Goal: Task Accomplishment & Management: Use online tool/utility

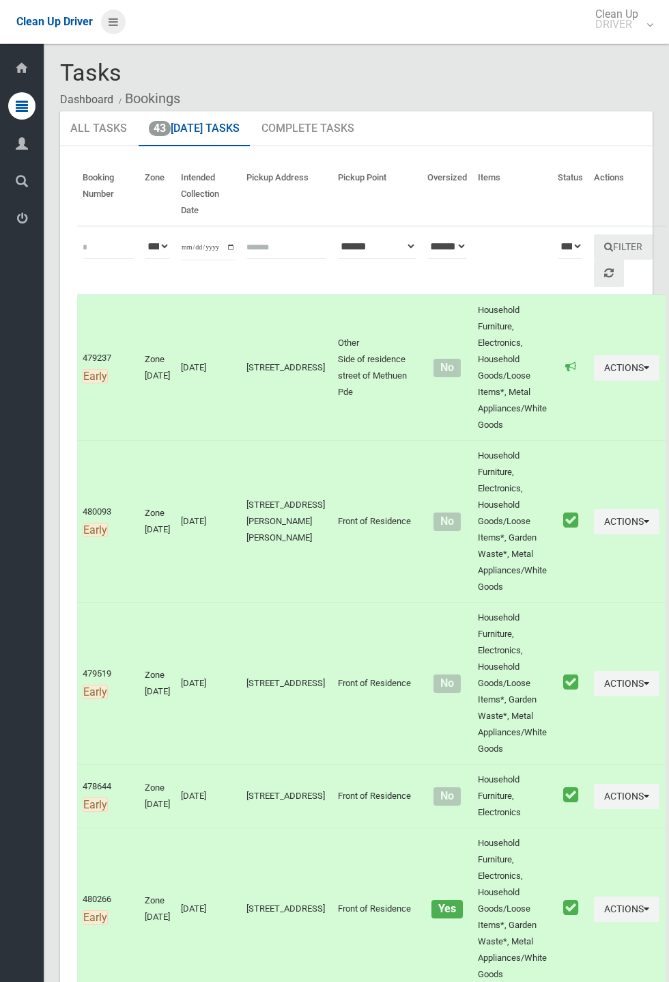
click at [118, 33] on icon at bounding box center [114, 21] width 10 height 23
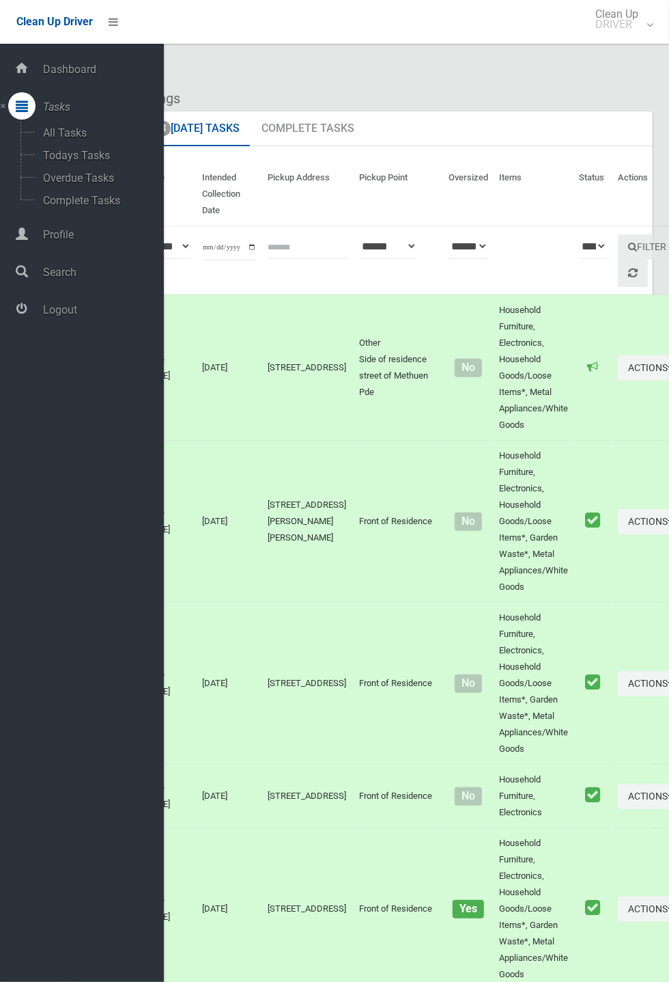
click at [77, 316] on span "Logout" at bounding box center [101, 309] width 125 height 13
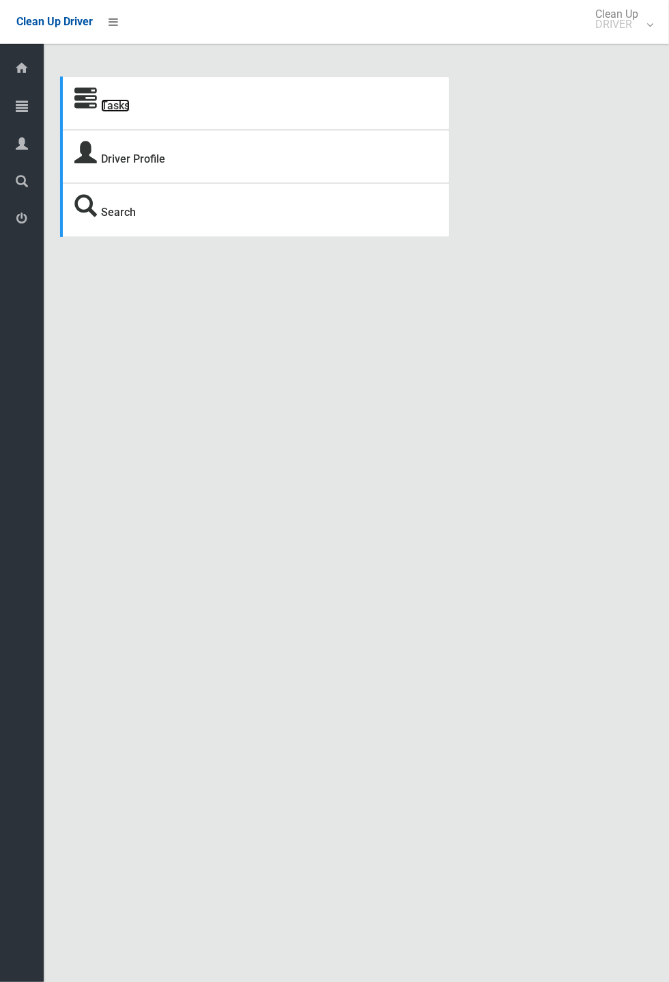
click at [107, 101] on link "Tasks" at bounding box center [115, 105] width 29 height 13
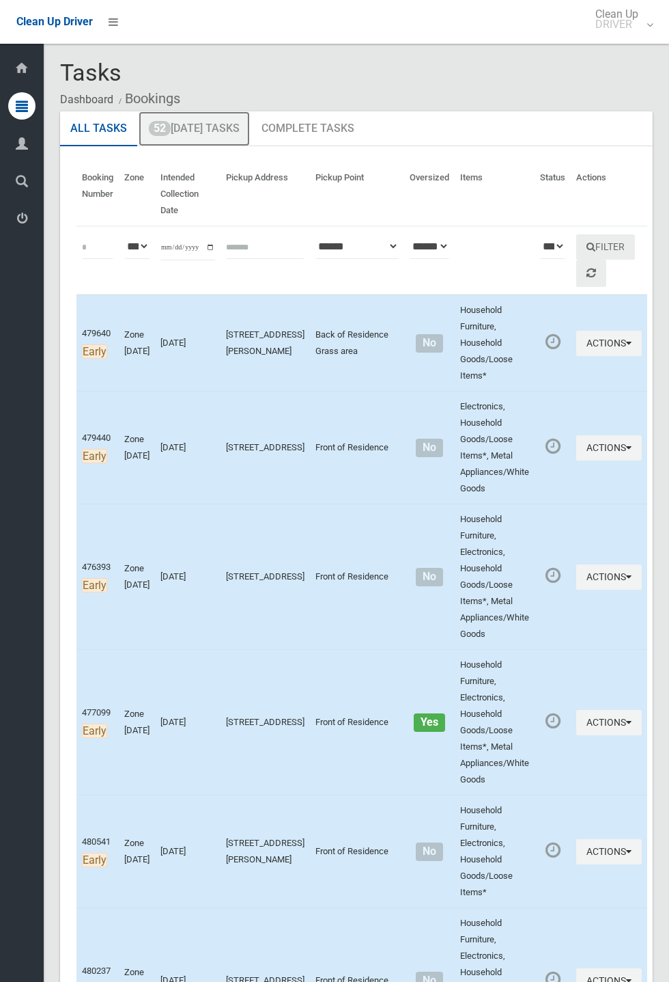
click at [209, 129] on link "52 Today's Tasks" at bounding box center [194, 129] width 111 height 36
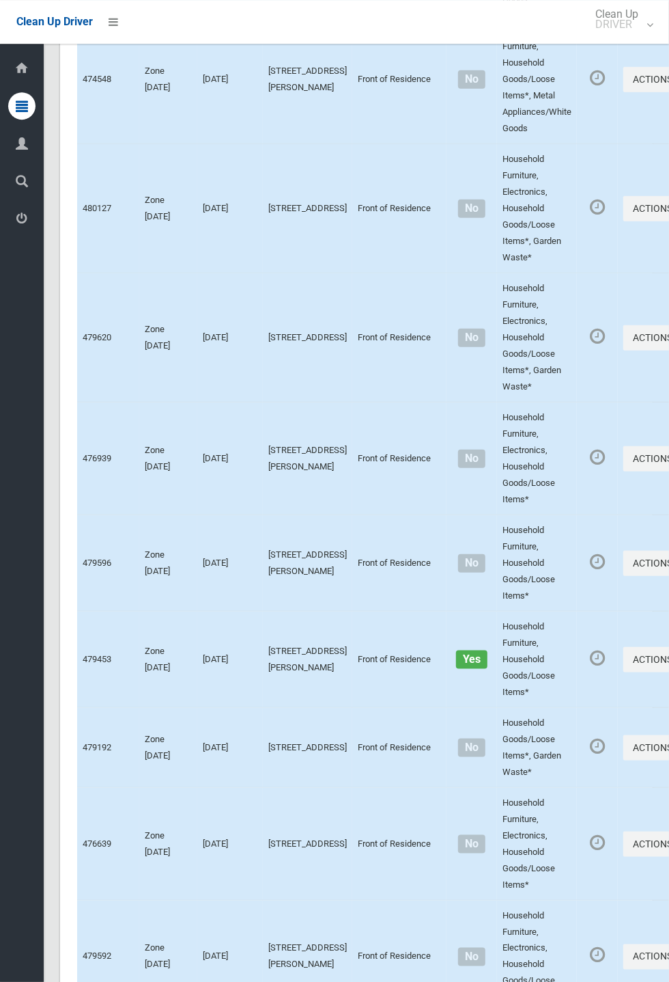
scroll to position [6313, 0]
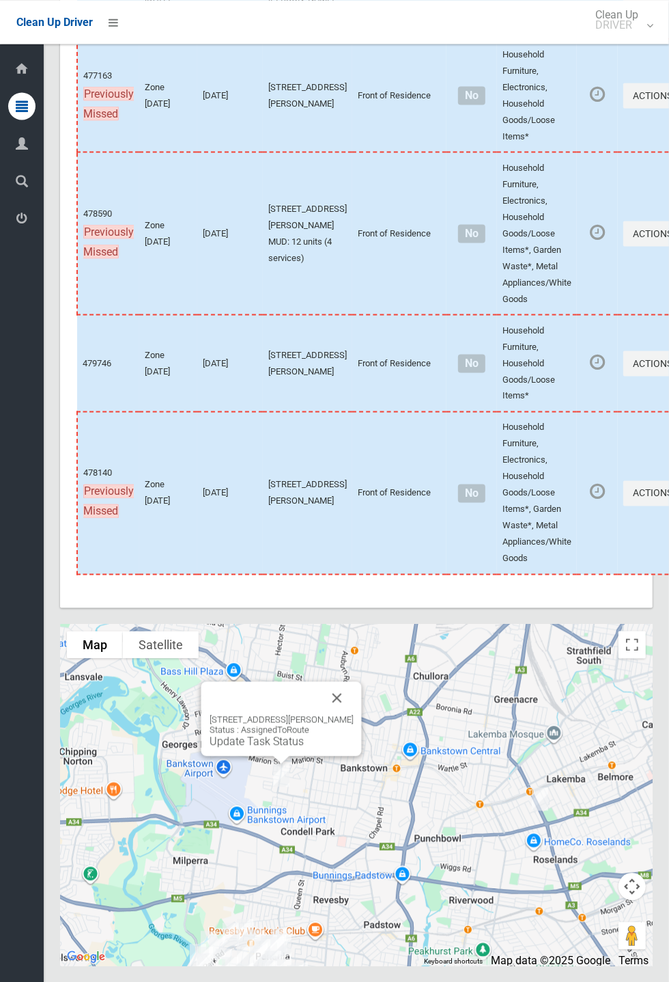
click at [354, 714] on button "Close" at bounding box center [337, 697] width 33 height 33
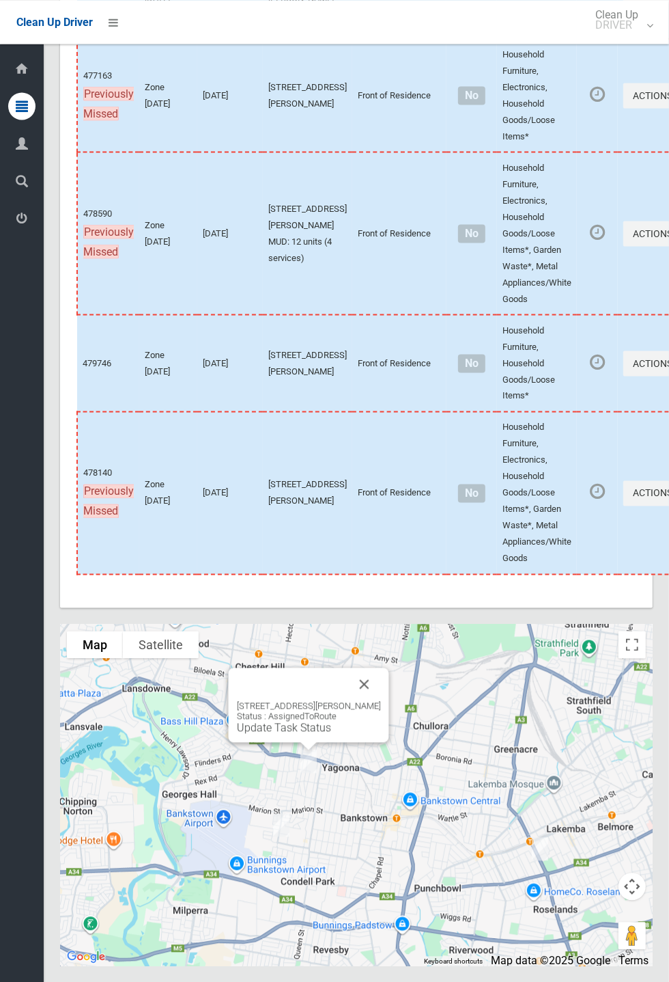
click at [372, 700] on button "Close" at bounding box center [364, 683] width 33 height 33
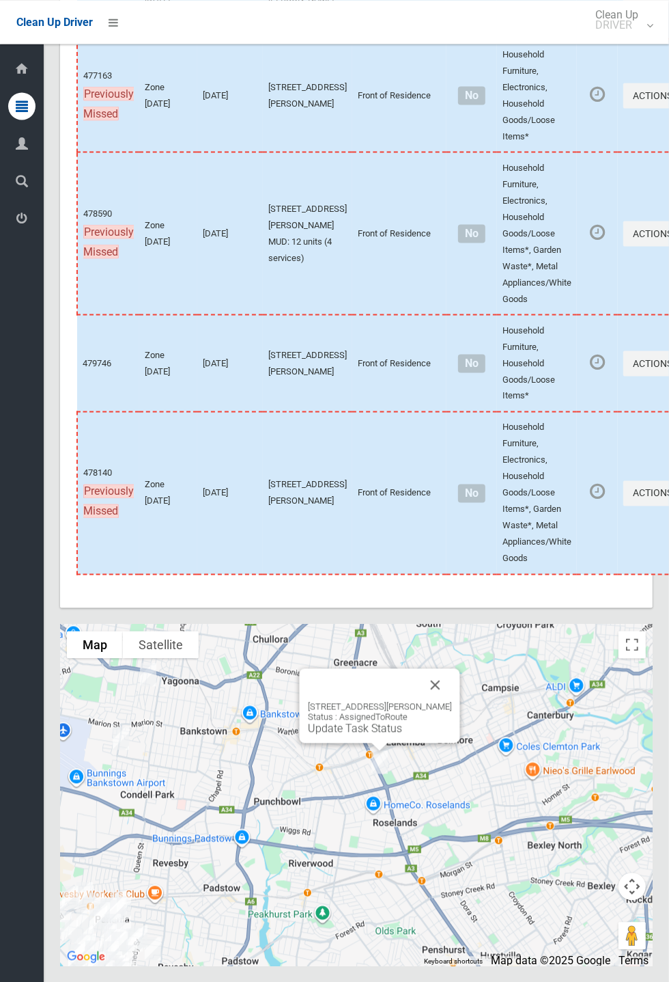
click at [452, 701] on button "Close" at bounding box center [435, 684] width 33 height 33
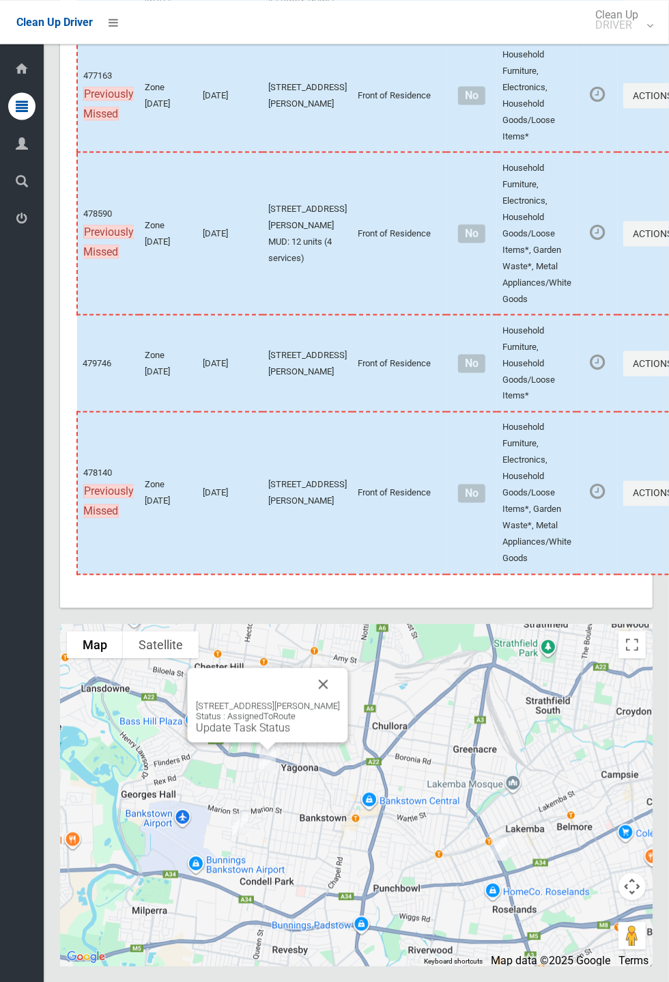
click at [311, 895] on div "[STREET_ADDRESS][PERSON_NAME] Status : AssignedToRoute Update Task Status" at bounding box center [356, 795] width 593 height 342
click at [337, 700] on button "Close" at bounding box center [323, 683] width 33 height 33
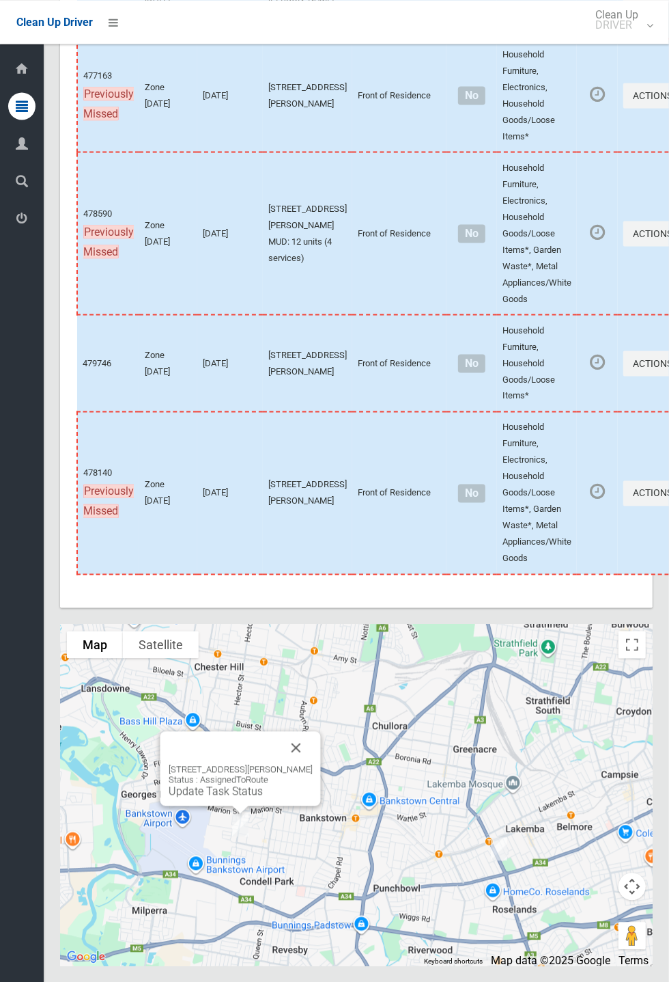
click at [313, 764] on button "Close" at bounding box center [296, 747] width 33 height 33
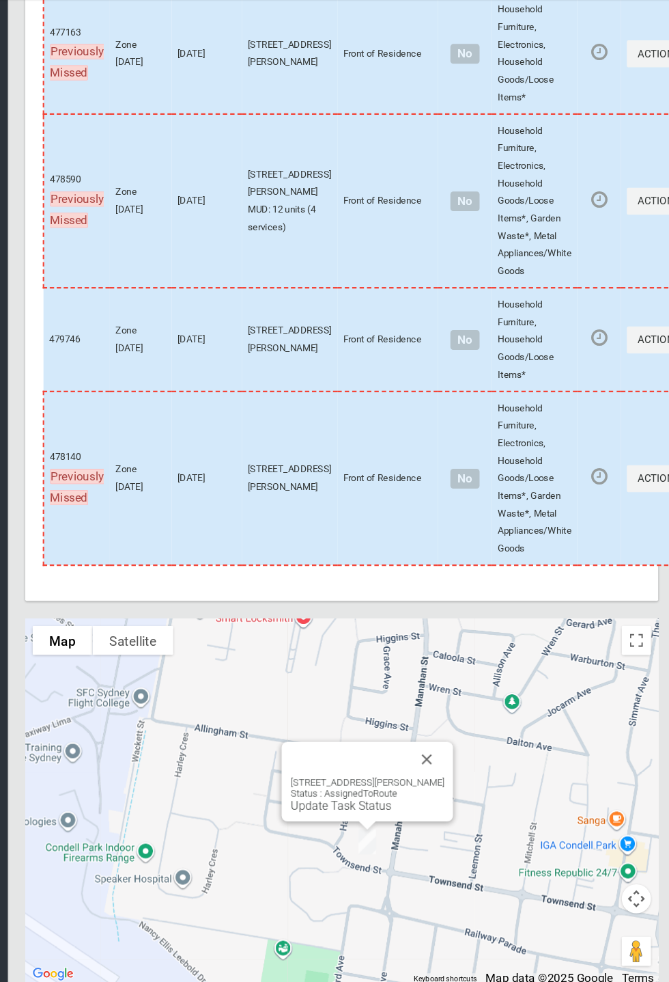
scroll to position [6312, 0]
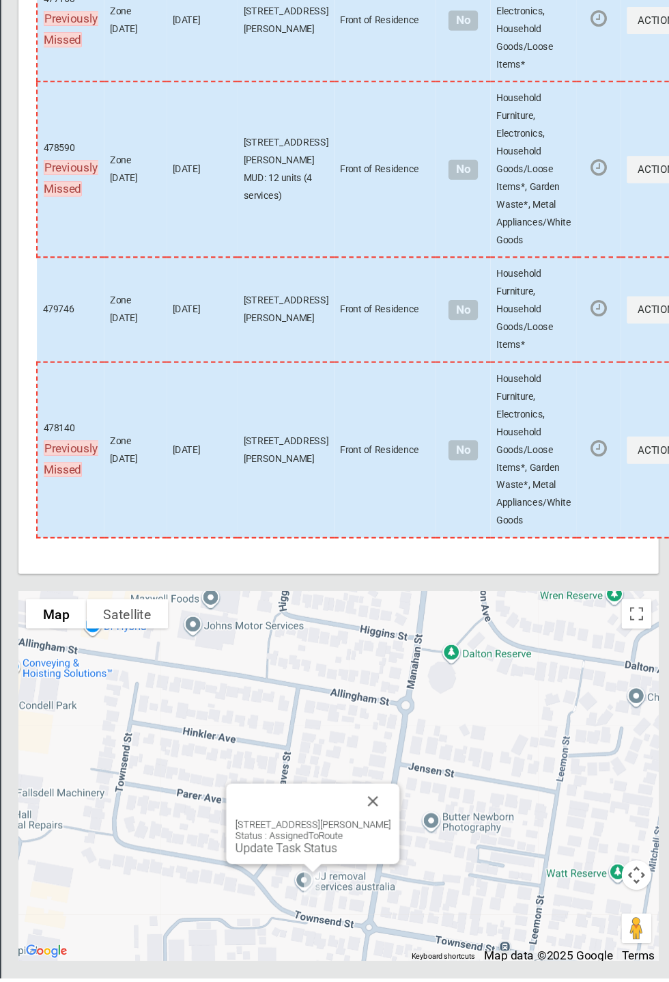
click at [405, 834] on button "Close" at bounding box center [388, 817] width 33 height 33
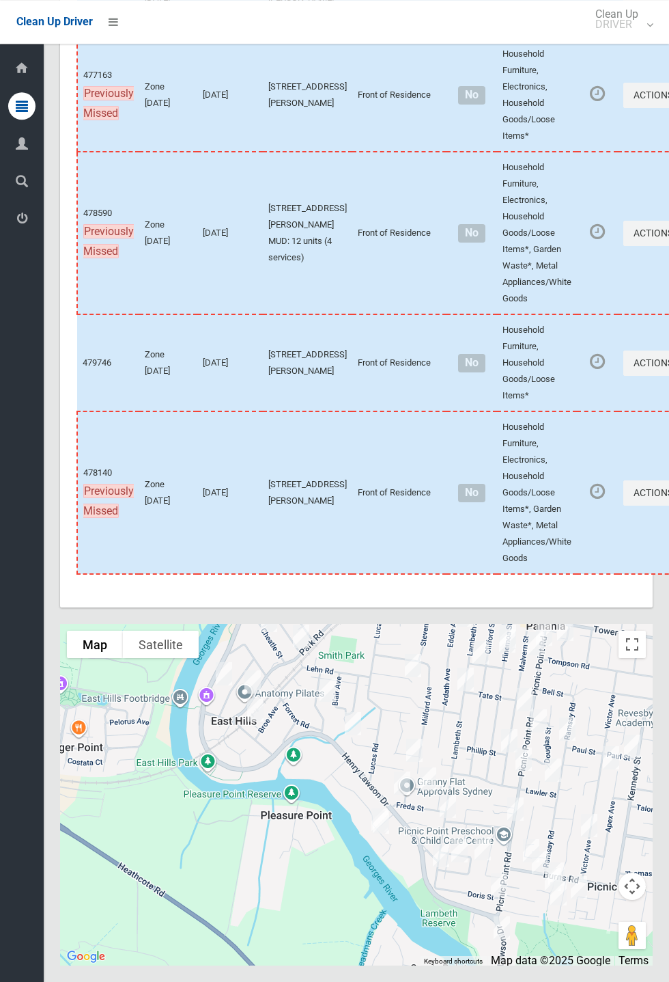
scroll to position [6309, 0]
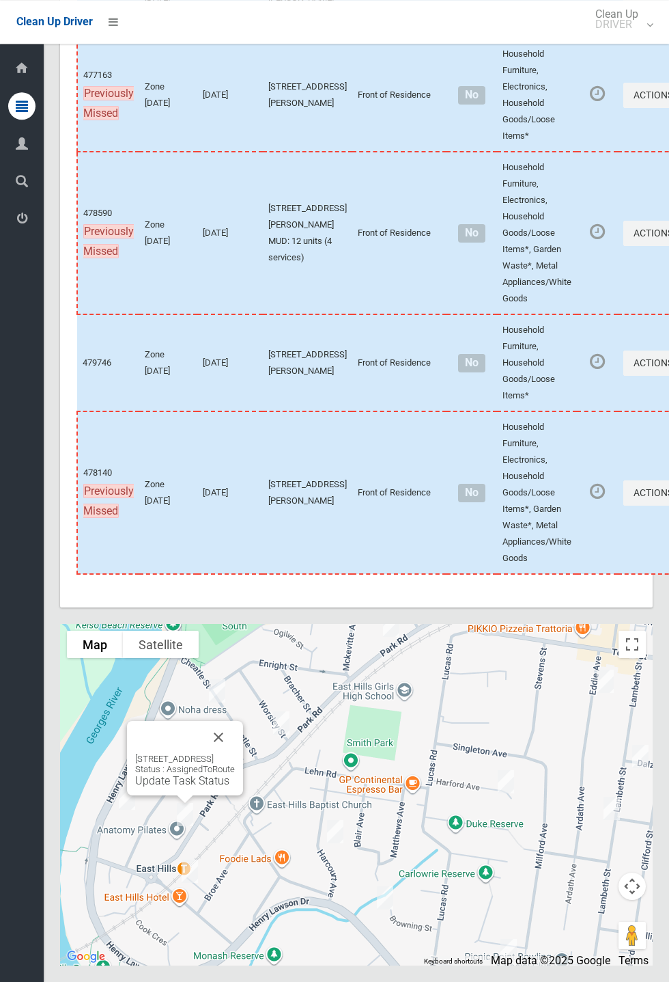
click at [243, 794] on div "[STREET_ADDRESS] Status : AssignedToRoute Update Task Status" at bounding box center [185, 758] width 116 height 74
click at [243, 795] on div "[STREET_ADDRESS] Status : AssignedToRoute Update Task Status" at bounding box center [185, 758] width 116 height 74
click at [235, 753] on button "Close" at bounding box center [218, 737] width 33 height 33
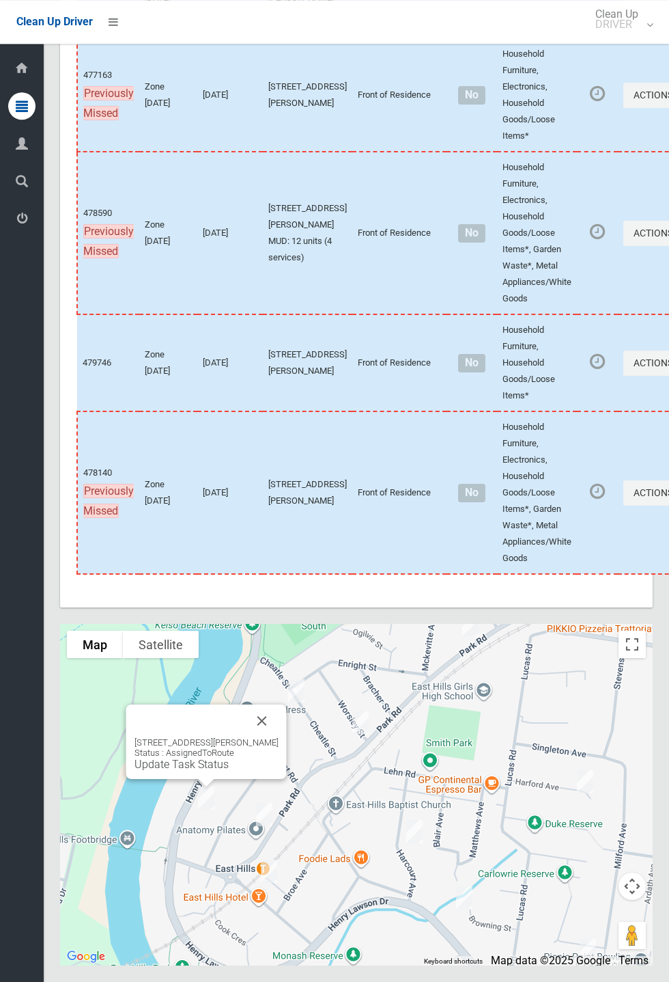
click at [287, 779] on div "[STREET_ADDRESS][PERSON_NAME] Status : AssignedToRoute Update Task Status" at bounding box center [206, 741] width 161 height 74
click at [279, 737] on button "Close" at bounding box center [262, 720] width 33 height 33
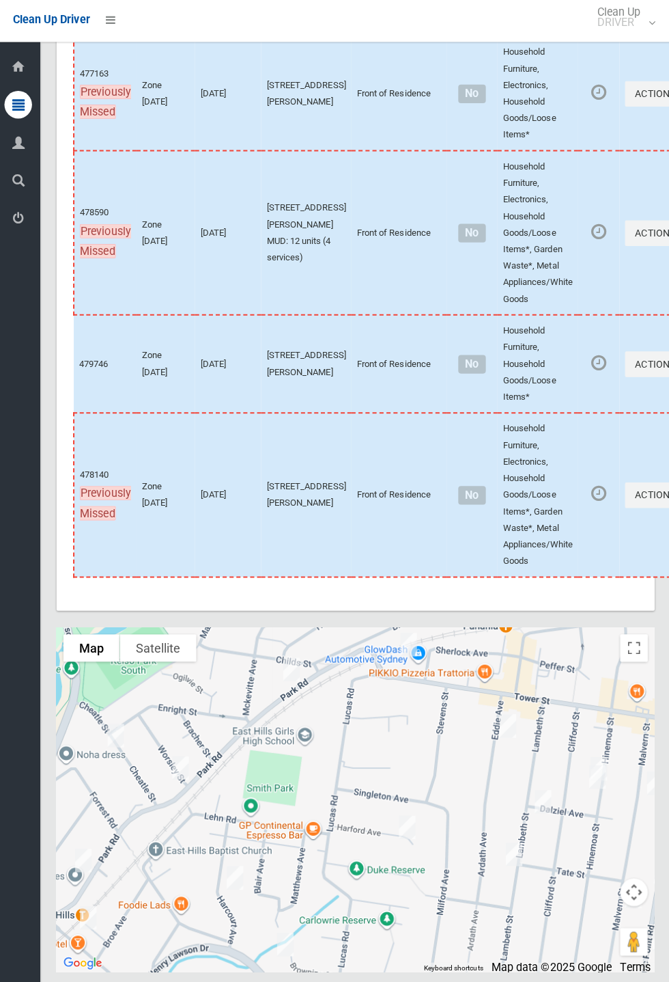
scroll to position [6313, 0]
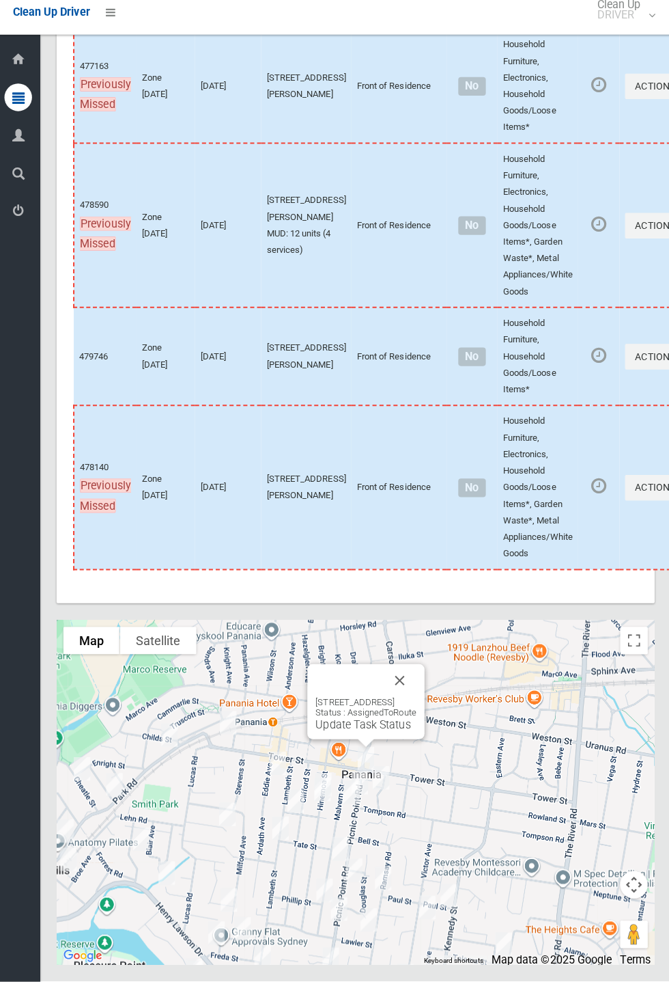
click at [417, 700] on button "Close" at bounding box center [400, 683] width 33 height 33
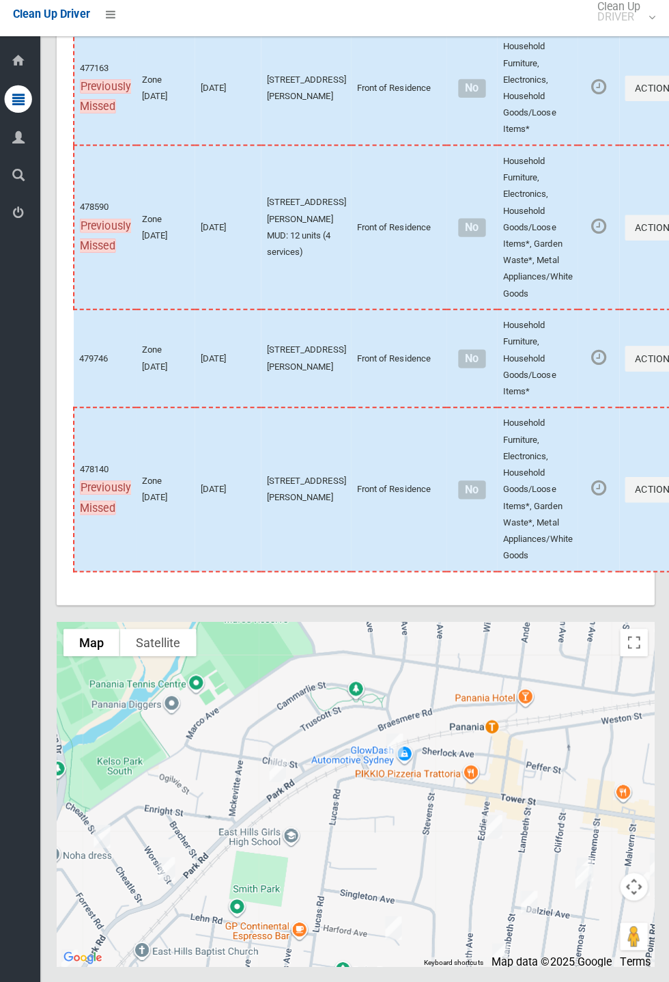
click at [431, 798] on div at bounding box center [356, 795] width 593 height 342
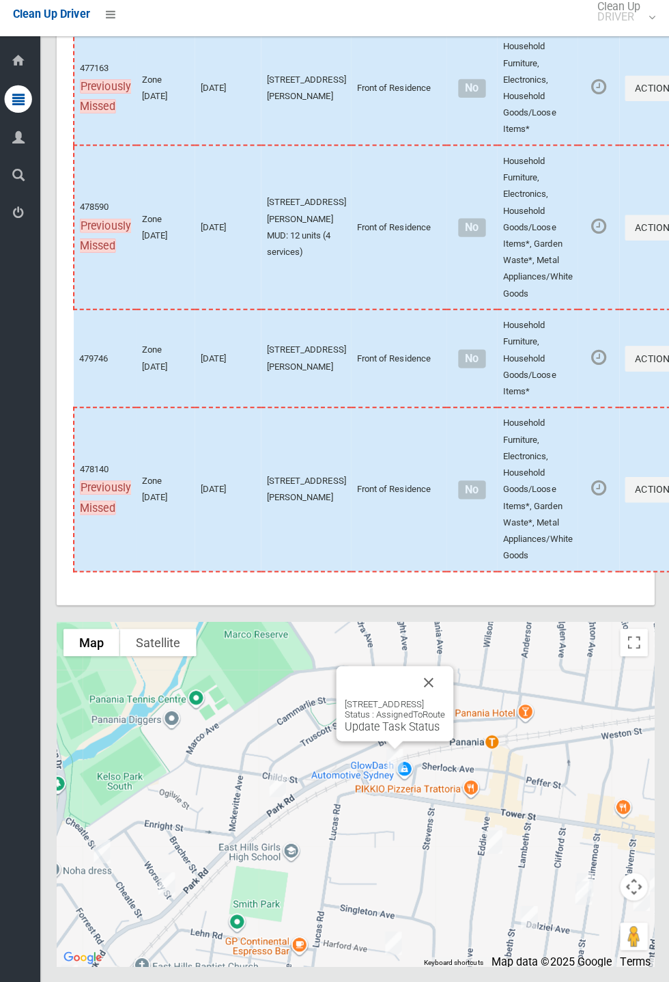
click at [445, 700] on button "Close" at bounding box center [429, 683] width 33 height 33
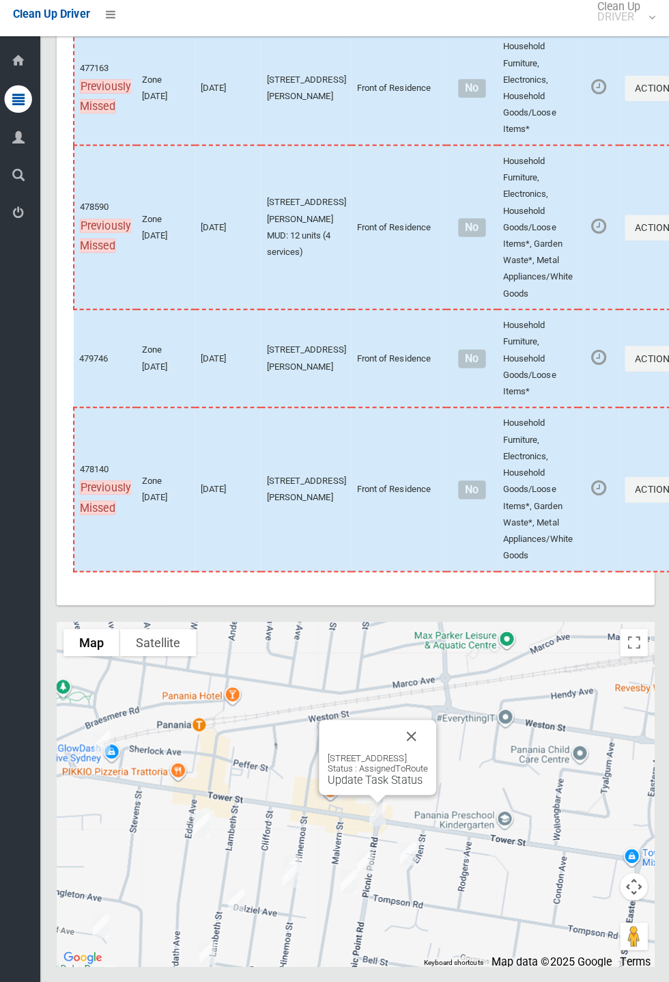
click at [428, 753] on button "Close" at bounding box center [411, 737] width 33 height 33
